Goal: Task Accomplishment & Management: Use online tool/utility

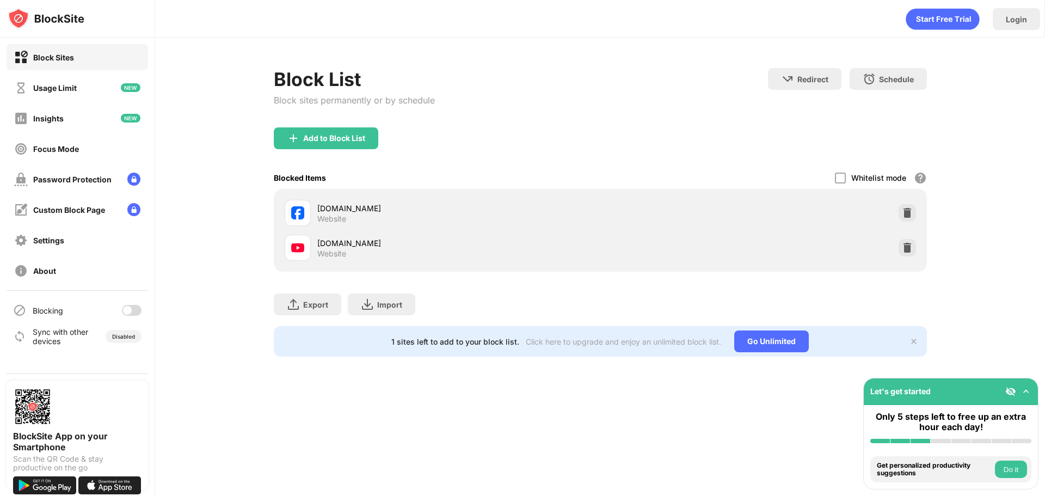
click at [327, 141] on div "Add to Block List" at bounding box center [334, 138] width 62 height 9
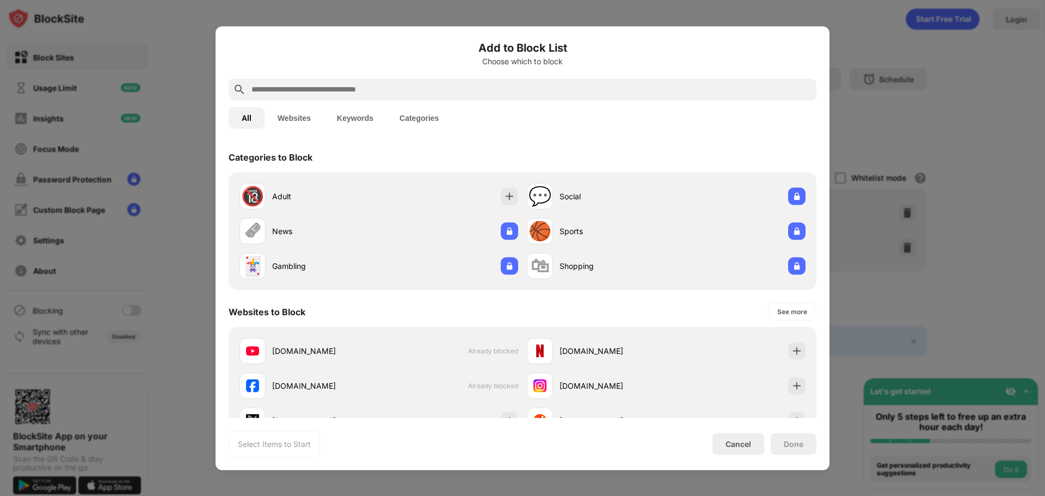
click at [318, 92] on input "text" at bounding box center [531, 89] width 562 height 13
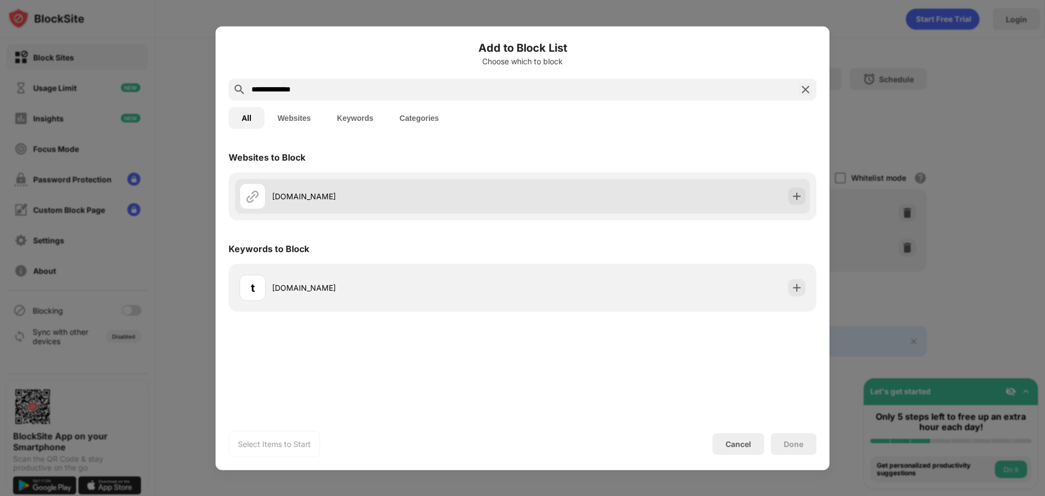
type input "**********"
click at [310, 200] on div "[DOMAIN_NAME]" at bounding box center [397, 195] width 250 height 11
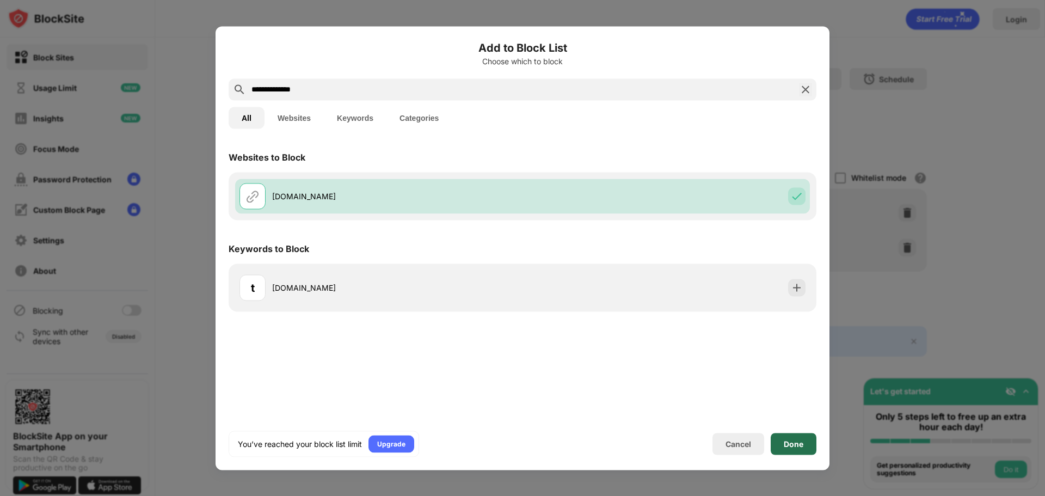
click at [799, 438] on div "Done" at bounding box center [794, 444] width 46 height 22
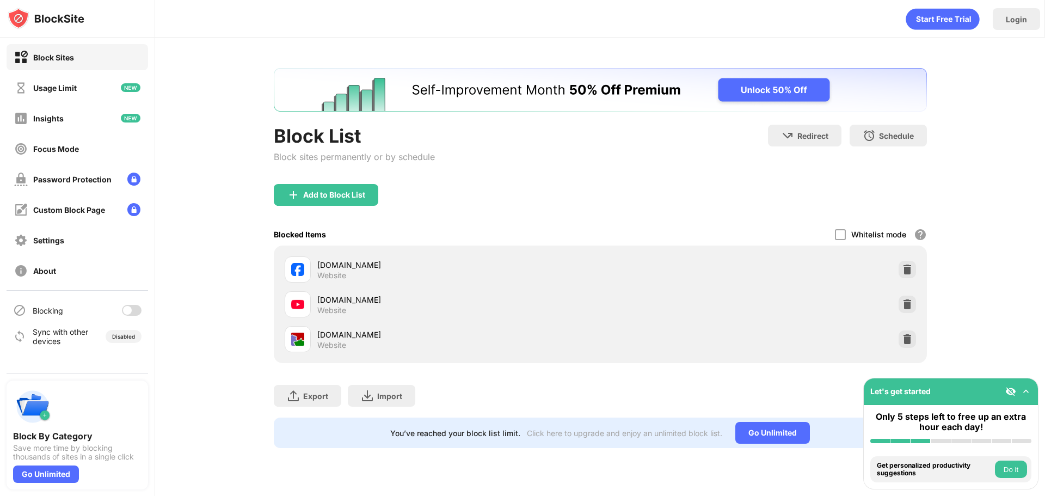
click at [134, 307] on div at bounding box center [132, 310] width 20 height 11
